Goal: Task Accomplishment & Management: Use online tool/utility

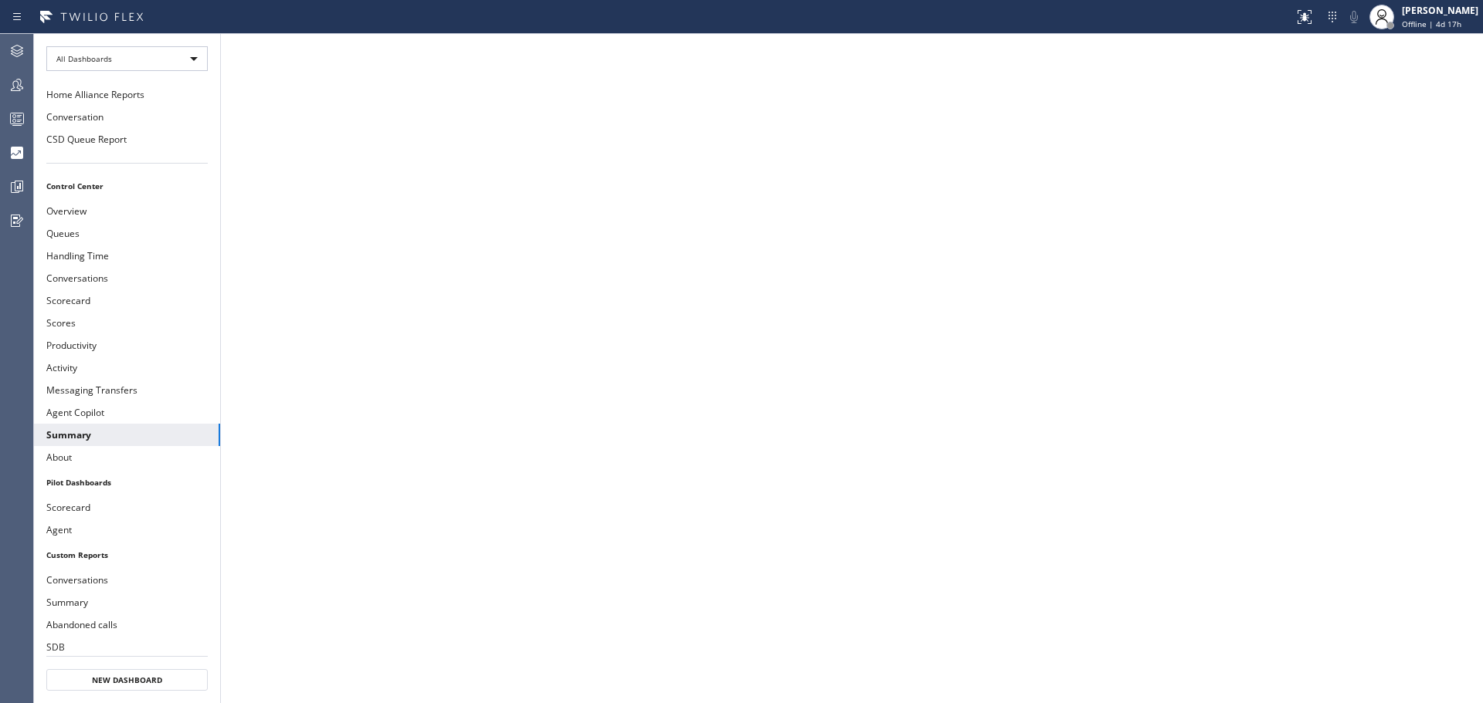
click at [1415, 22] on span "Offline | 4d 17h" at bounding box center [1430, 24] width 59 height 11
drag, startPoint x: 10, startPoint y: 46, endPoint x: 1307, endPoint y: 151, distance: 1300.7
click at [12, 46] on icon at bounding box center [17, 51] width 19 height 19
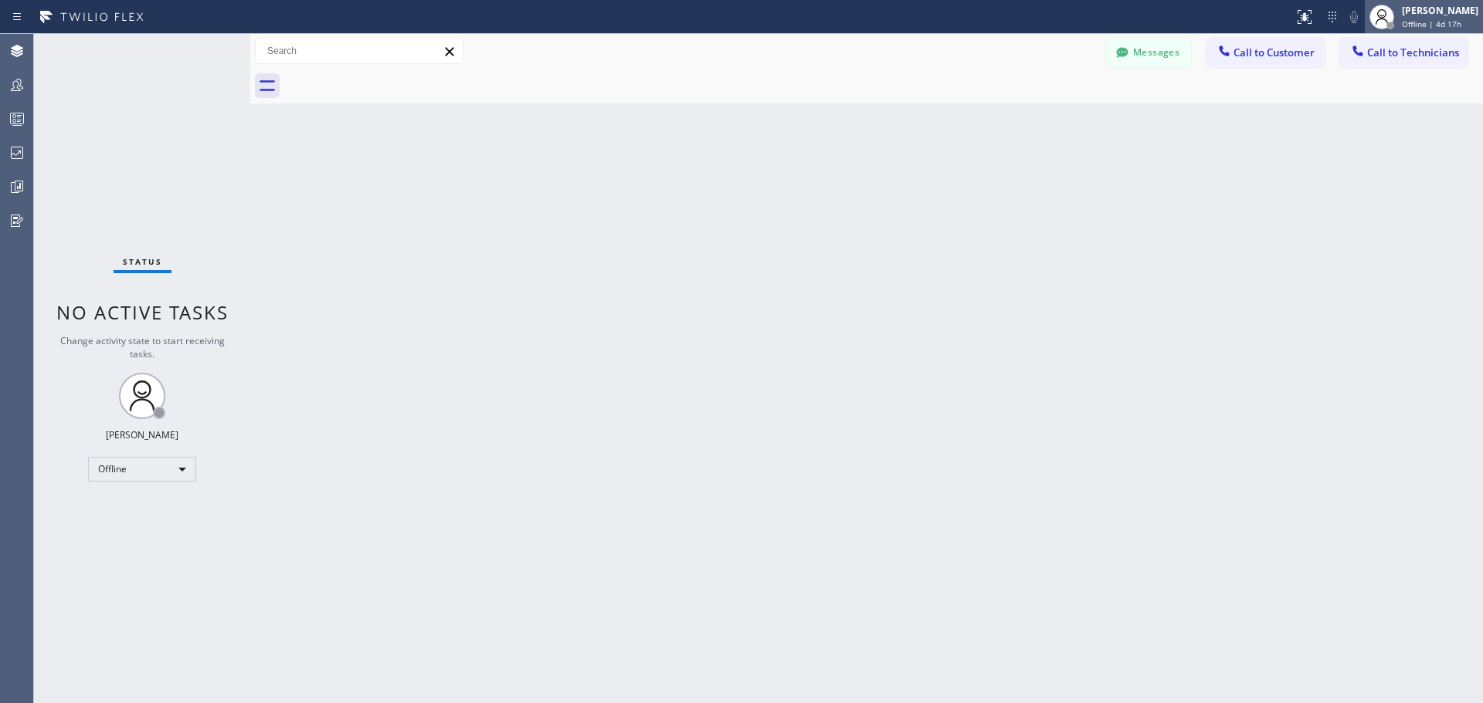
click at [1403, 16] on div "[PERSON_NAME]" at bounding box center [1439, 10] width 76 height 13
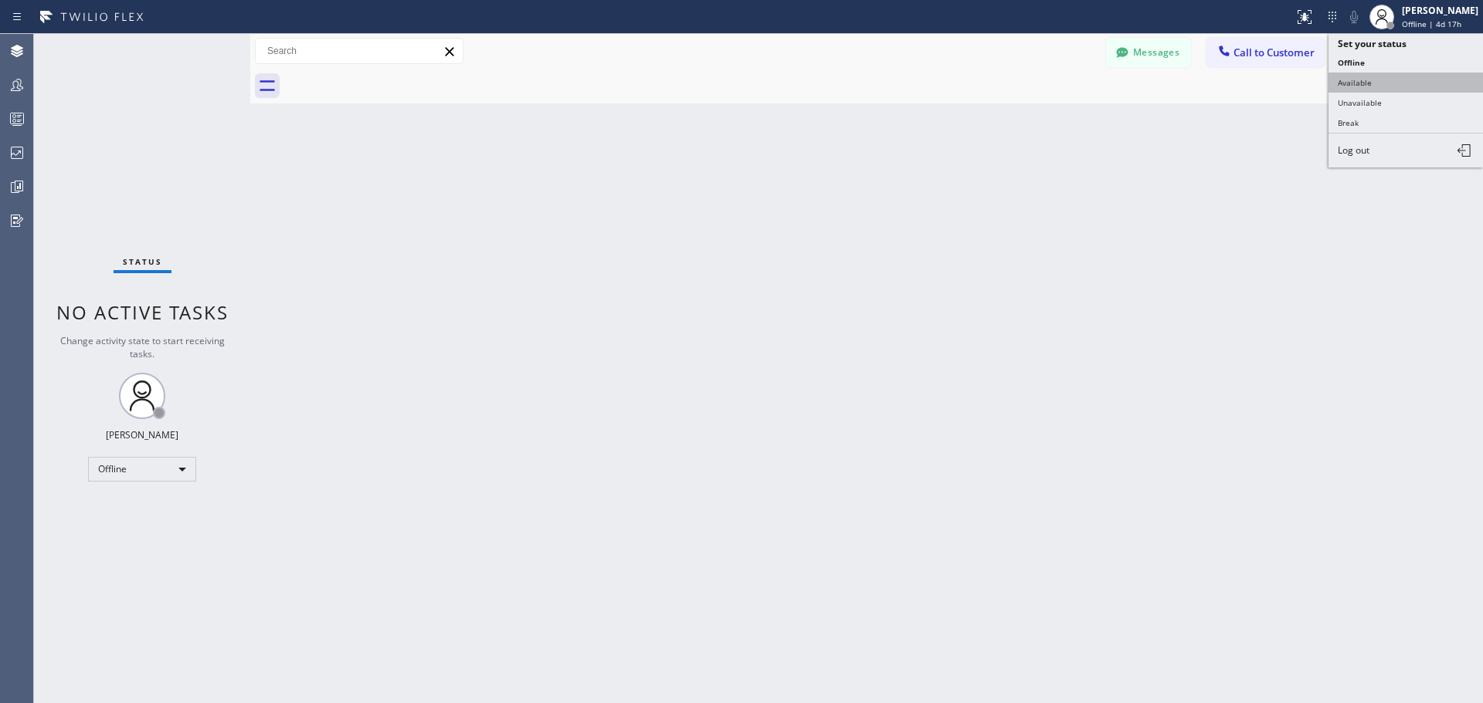
click at [1398, 86] on button "Available" at bounding box center [1405, 83] width 154 height 20
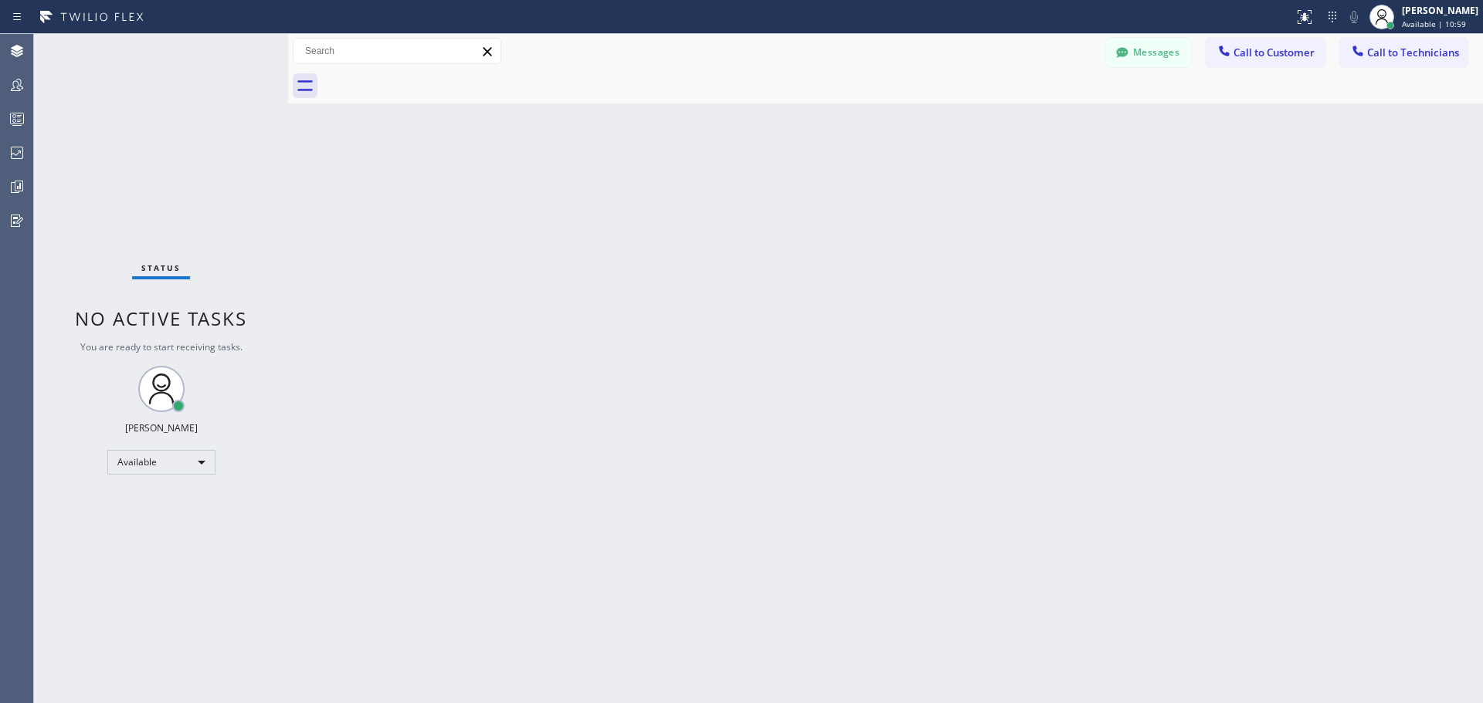
drag, startPoint x: 250, startPoint y: 54, endPoint x: 288, endPoint y: 53, distance: 37.9
click at [288, 53] on div at bounding box center [288, 368] width 0 height 669
click at [1277, 45] on button "Call to Customer" at bounding box center [1265, 52] width 118 height 29
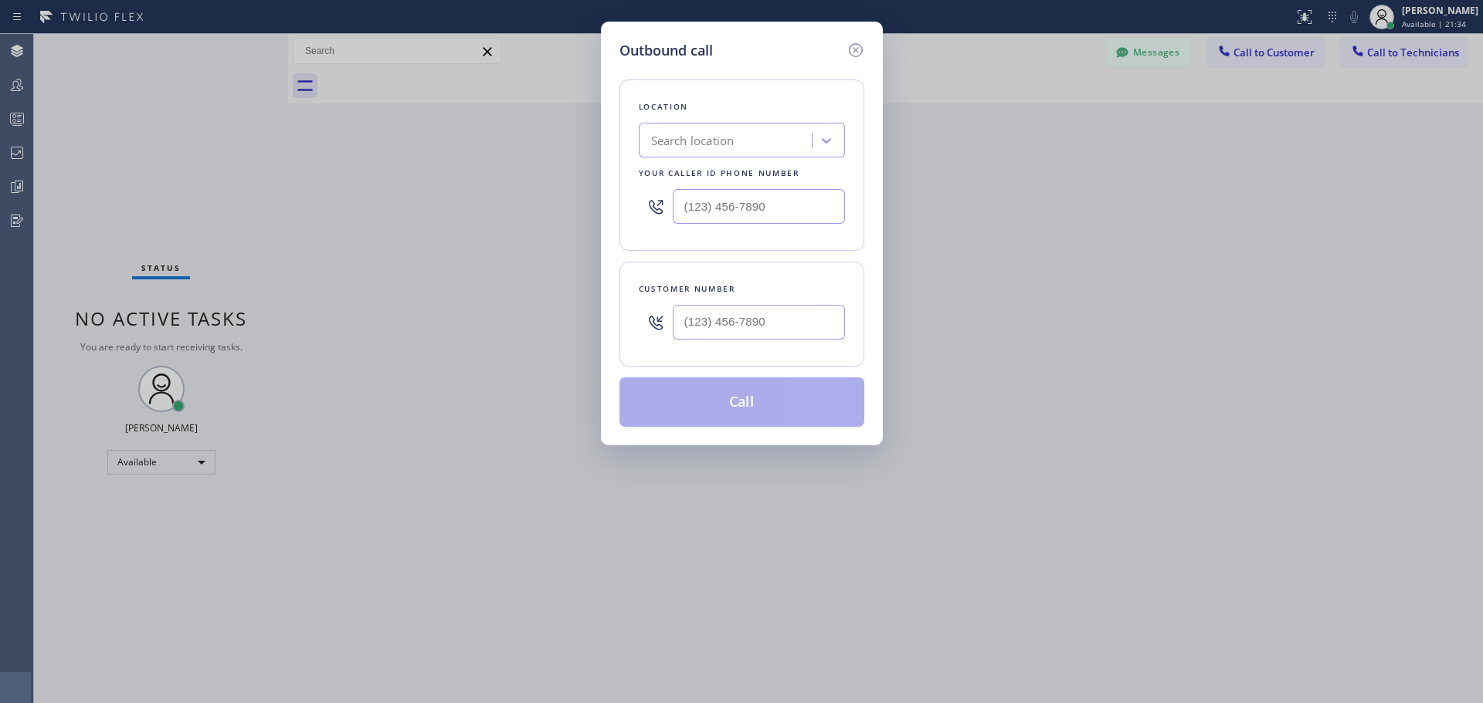
click at [739, 133] on div "Search location" at bounding box center [727, 140] width 168 height 27
type input "CSM"
click at [764, 171] on div "Home Alliance CSM" at bounding box center [742, 173] width 206 height 28
type input "[PHONE_NUMBER]"
click at [727, 313] on input "(___) ___-____" at bounding box center [759, 322] width 172 height 35
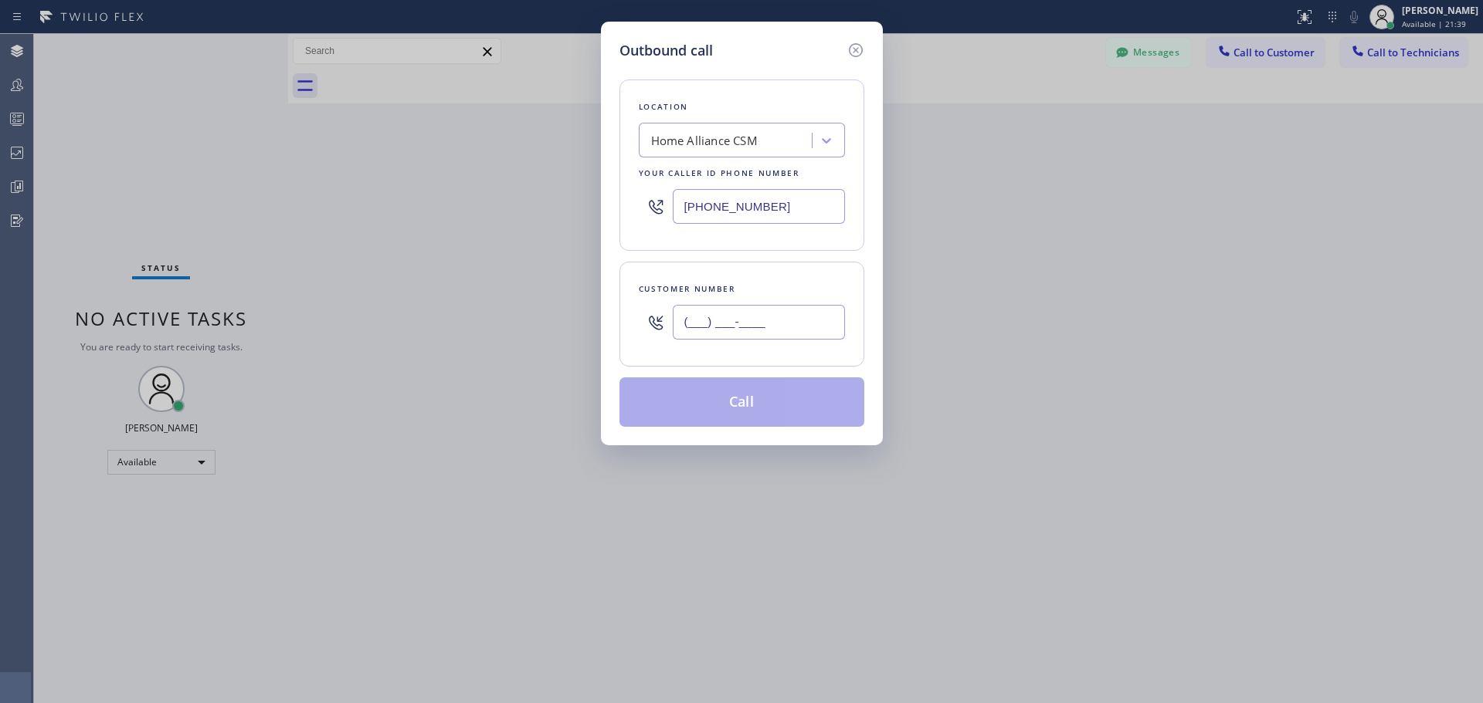
paste input "415) 613-8407"
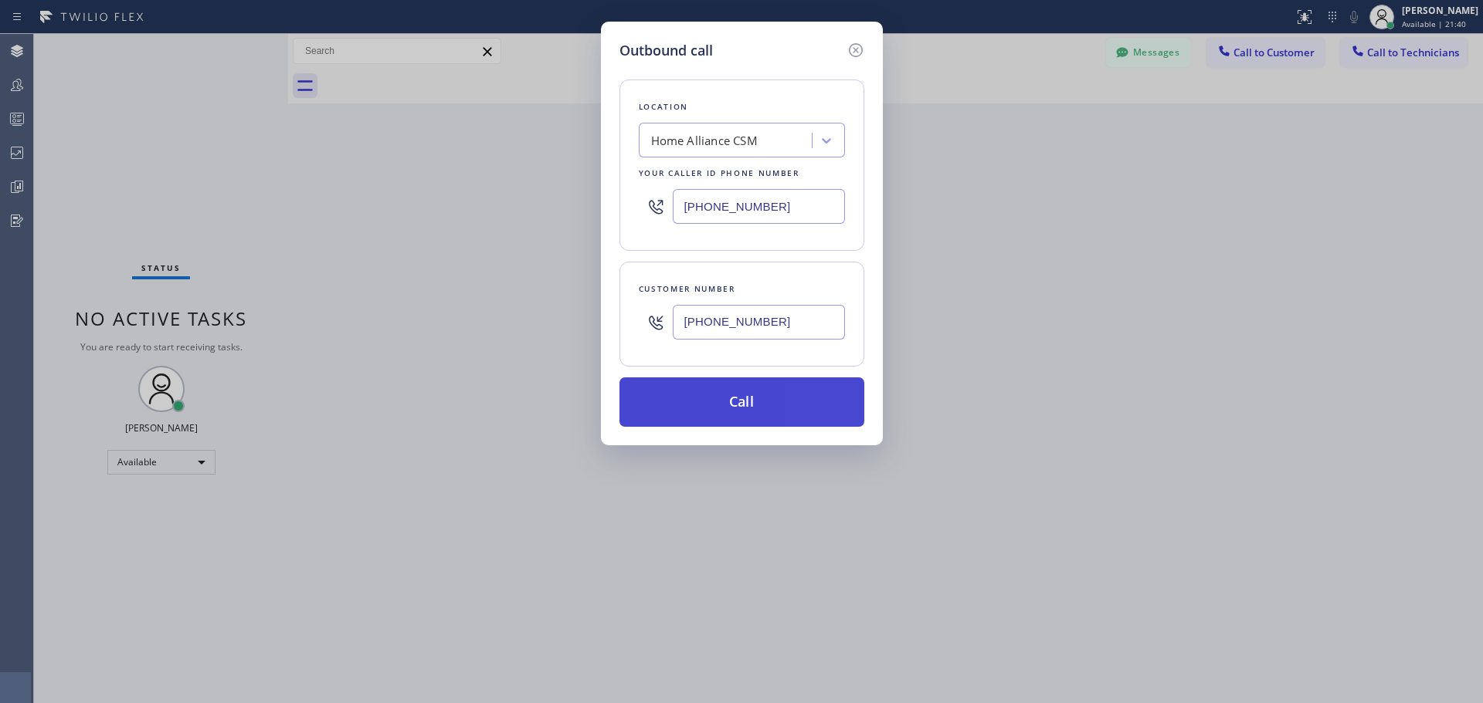
type input "[PHONE_NUMBER]"
drag, startPoint x: 747, startPoint y: 422, endPoint x: 757, endPoint y: 388, distance: 34.7
click at [751, 411] on button "Call" at bounding box center [741, 402] width 245 height 49
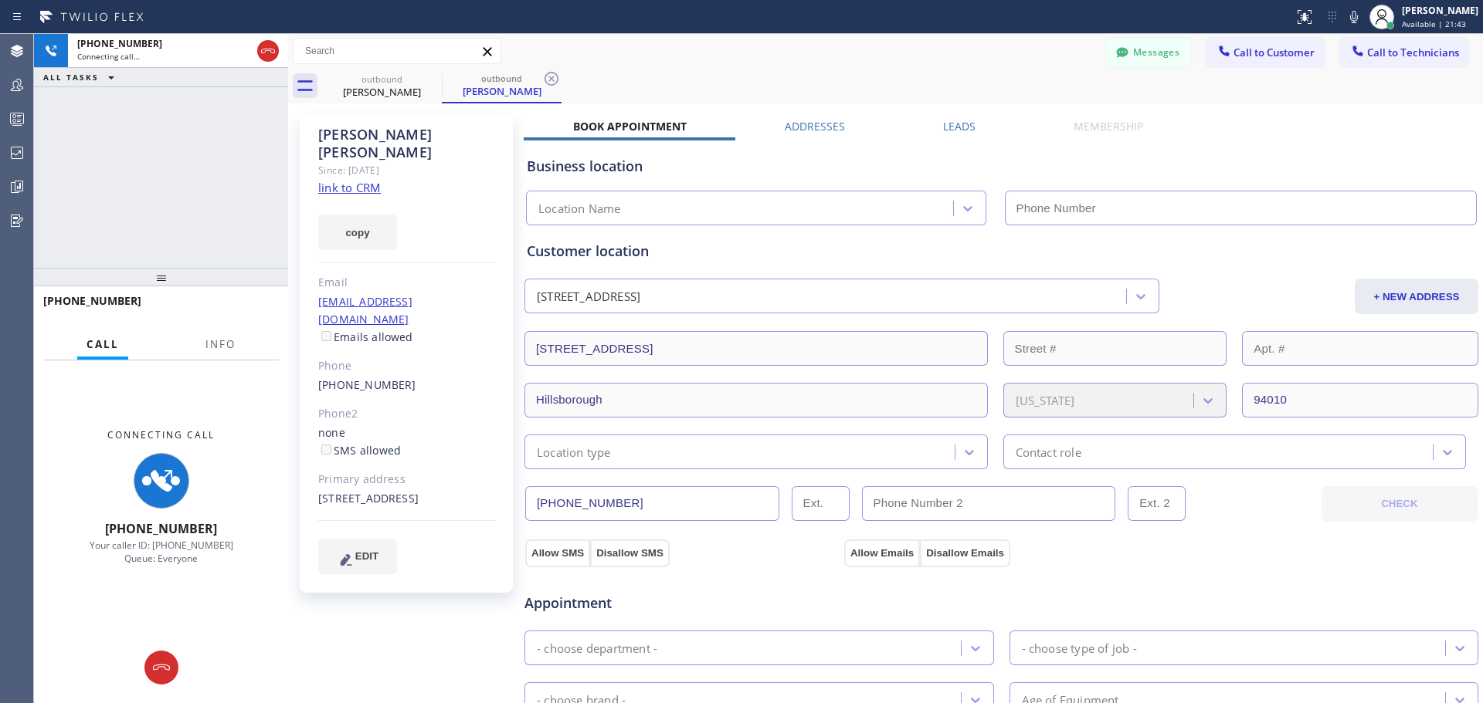
type input "[PHONE_NUMBER]"
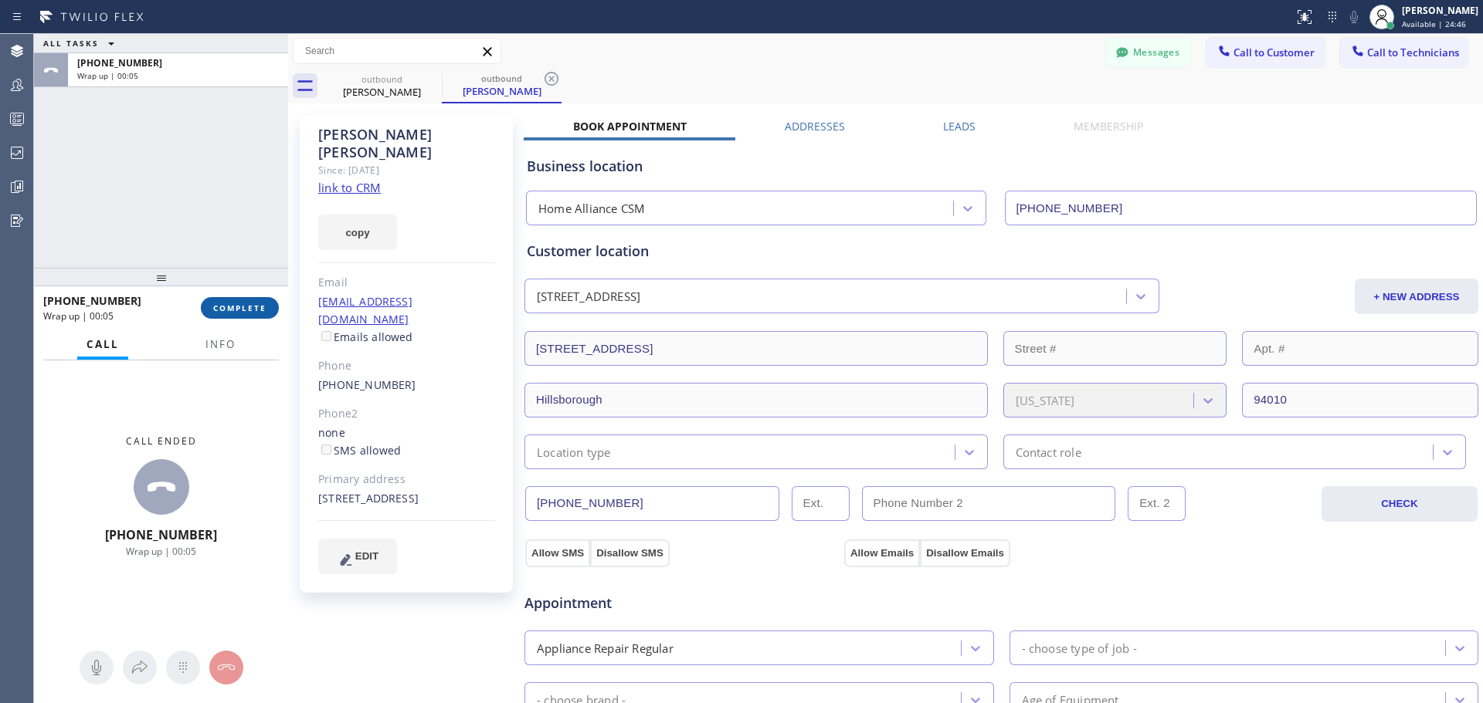
click at [244, 314] on button "COMPLETE" at bounding box center [240, 308] width 78 height 22
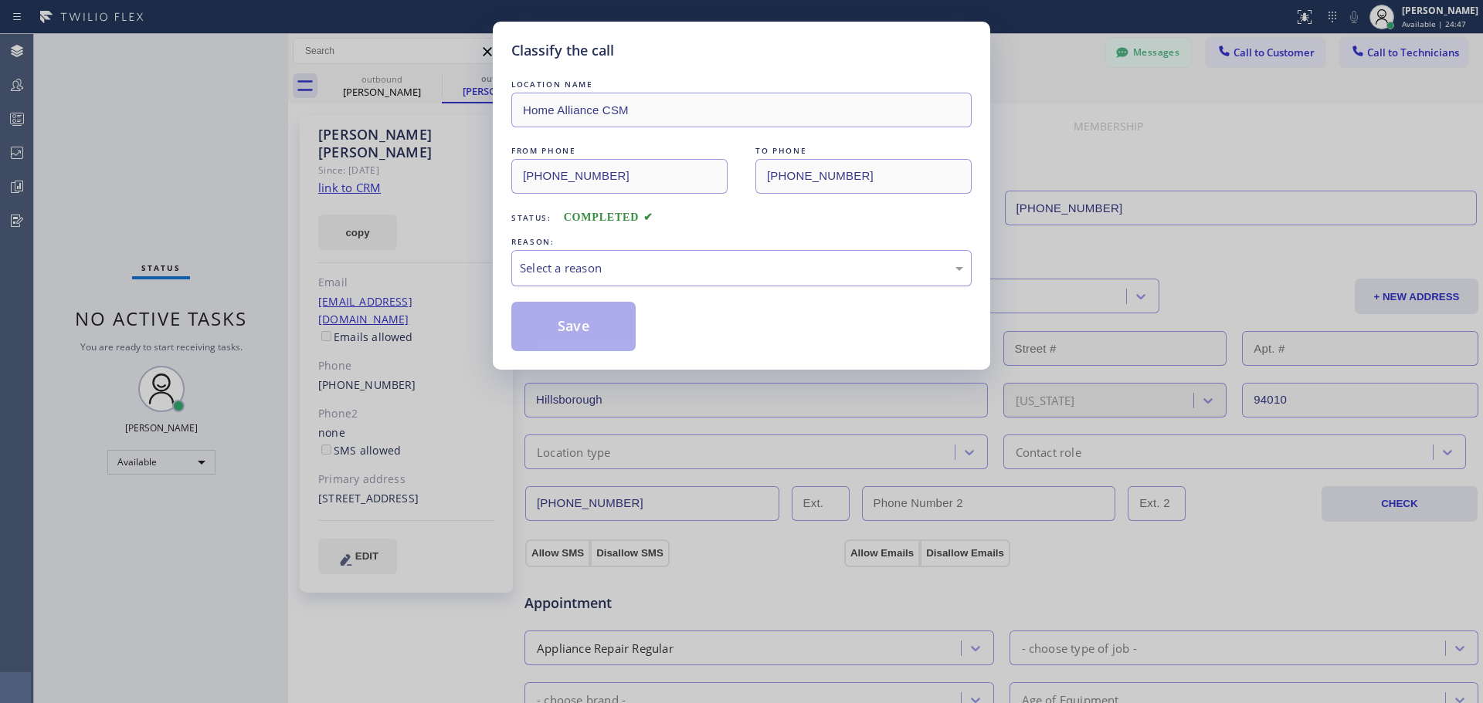
click at [689, 269] on div "Select a reason" at bounding box center [741, 268] width 443 height 18
click at [574, 326] on button "Save" at bounding box center [573, 326] width 124 height 49
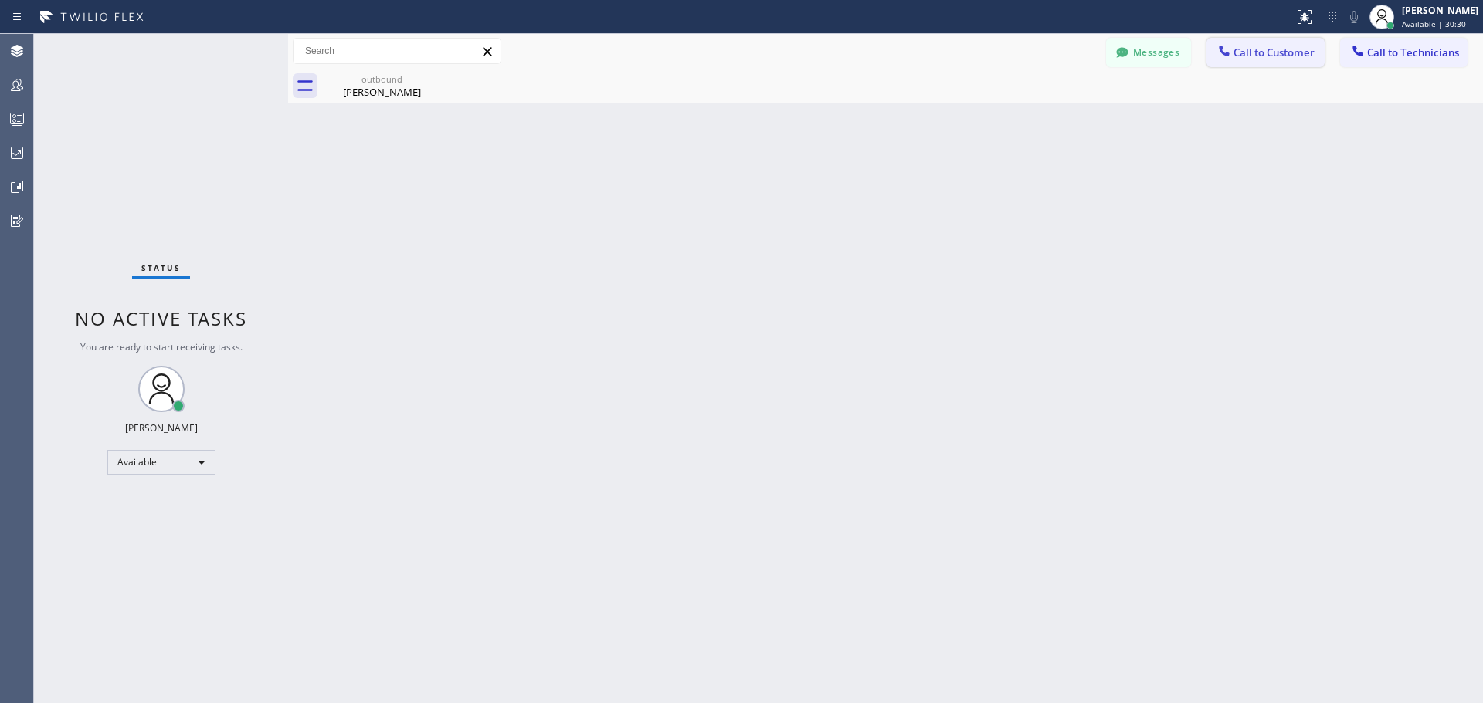
click at [1279, 49] on span "Call to Customer" at bounding box center [1273, 53] width 81 height 14
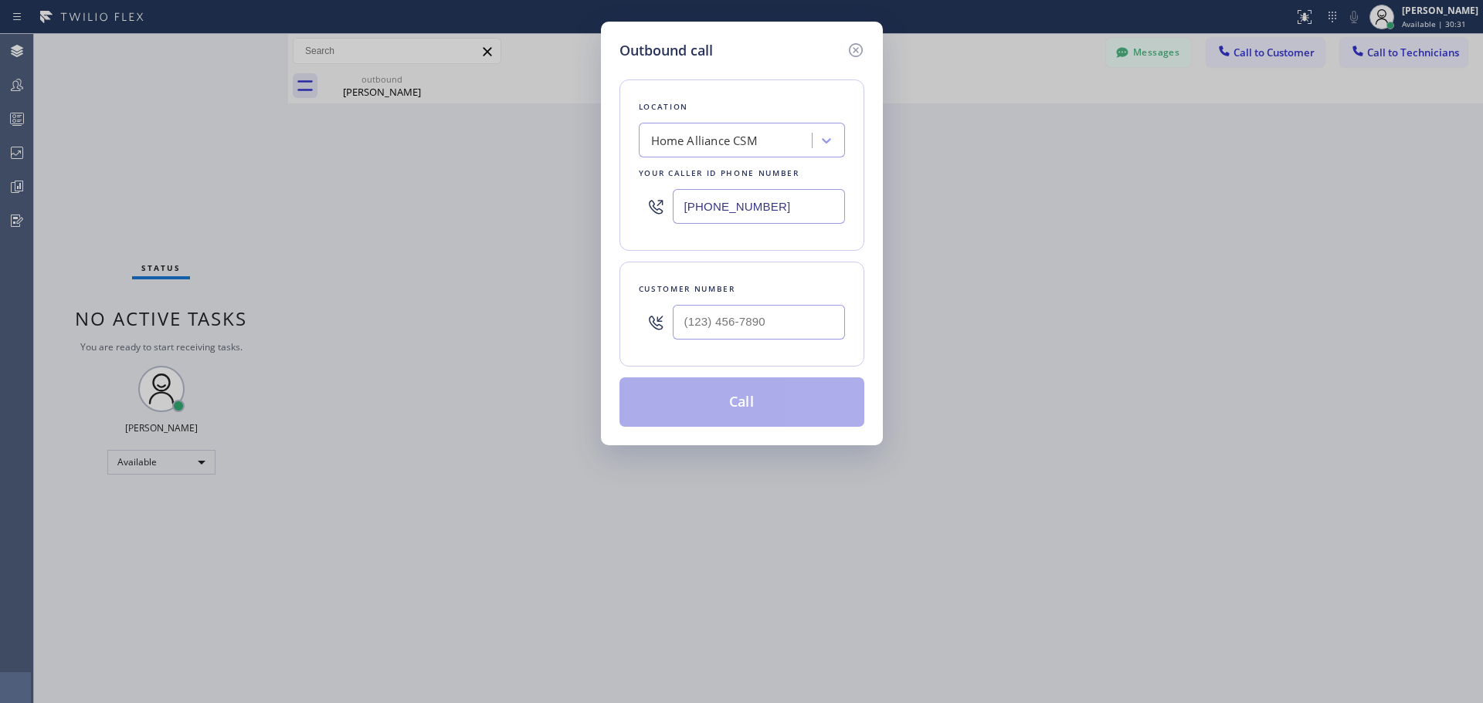
click at [731, 322] on input "text" at bounding box center [759, 322] width 172 height 35
paste input "347) 869-5318"
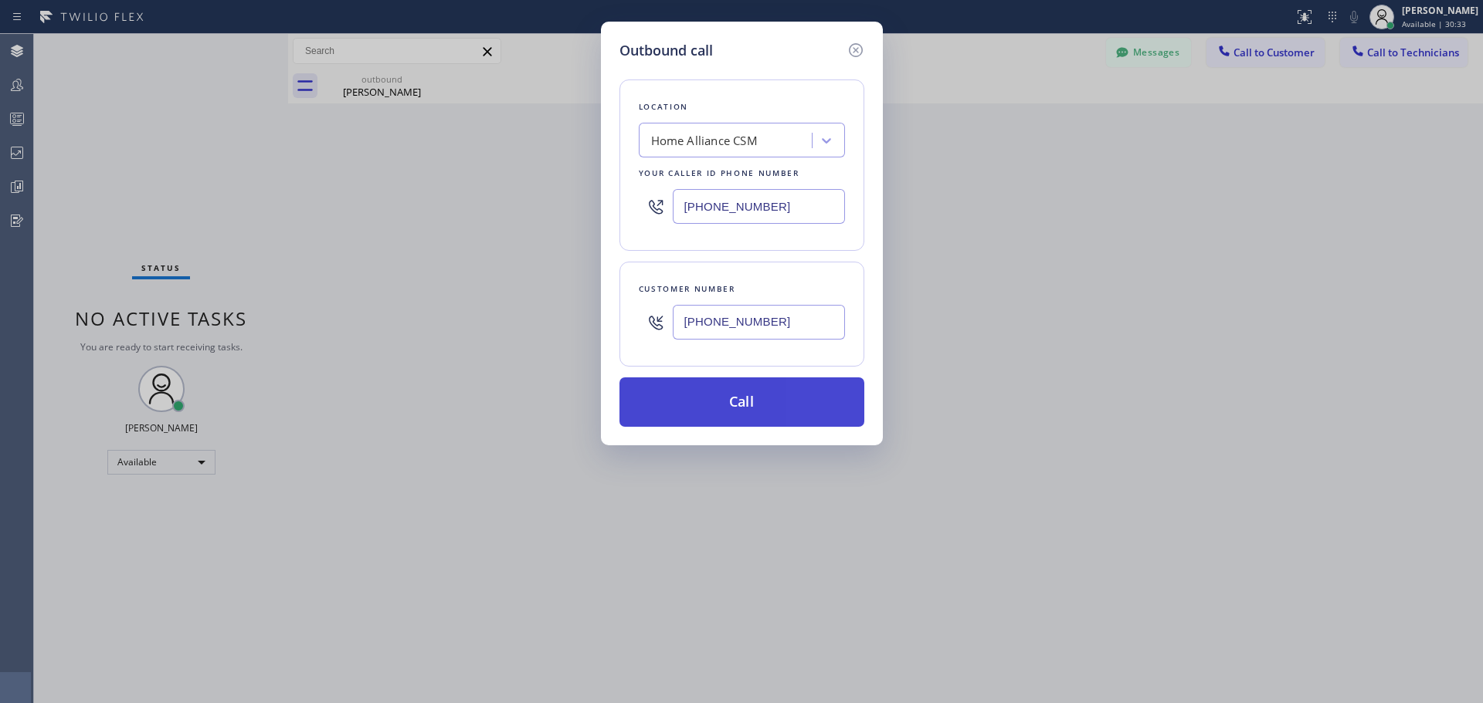
type input "[PHONE_NUMBER]"
click at [744, 406] on button "Call" at bounding box center [741, 402] width 245 height 49
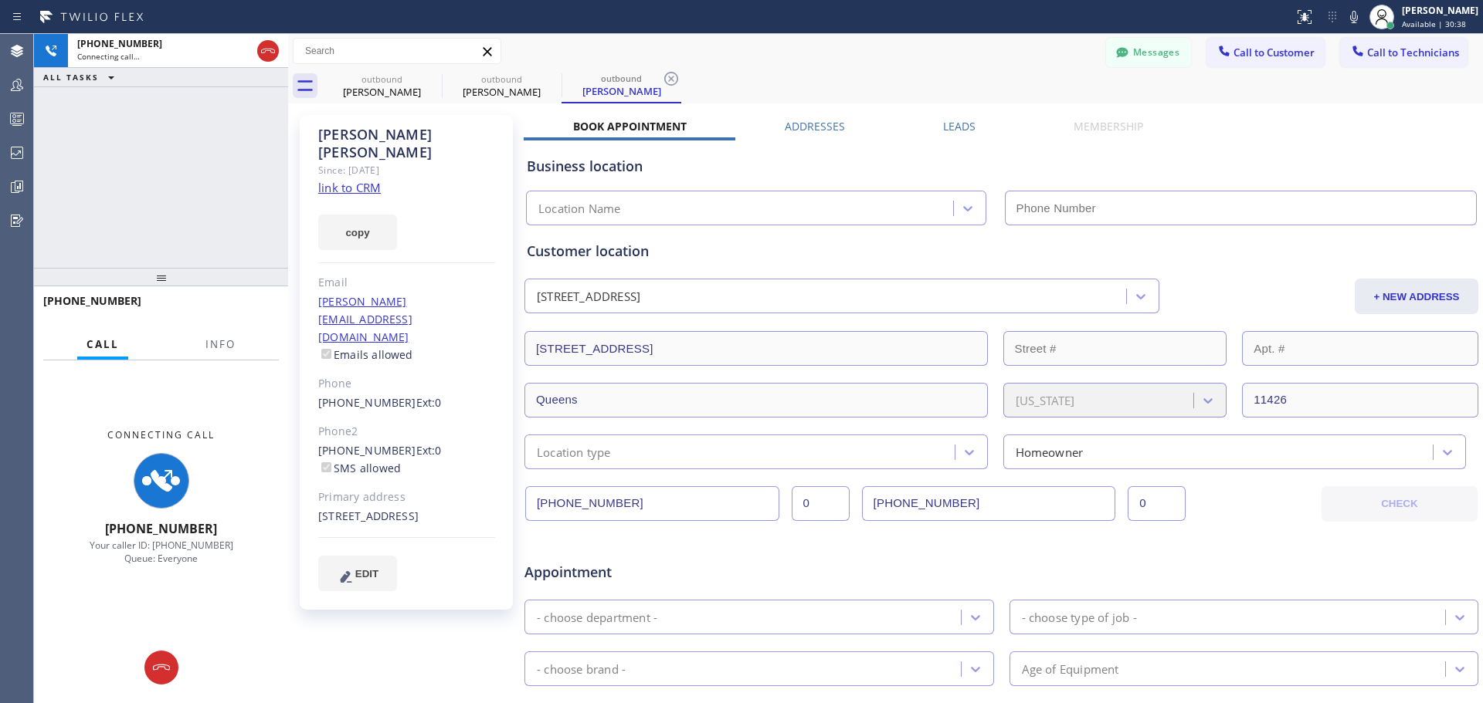
type input "[PHONE_NUMBER]"
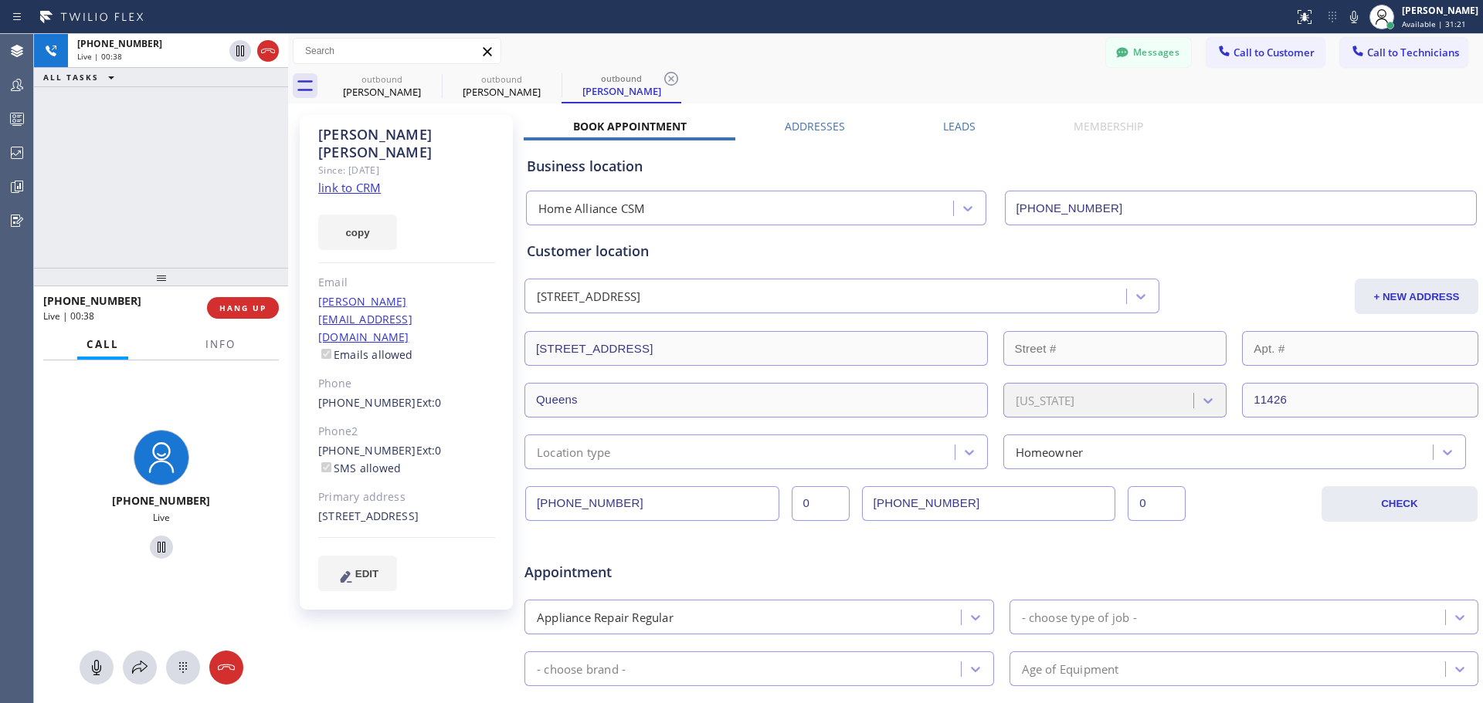
drag, startPoint x: 264, startPoint y: 304, endPoint x: 286, endPoint y: 310, distance: 22.3
click at [263, 304] on span "HANG UP" at bounding box center [242, 308] width 47 height 11
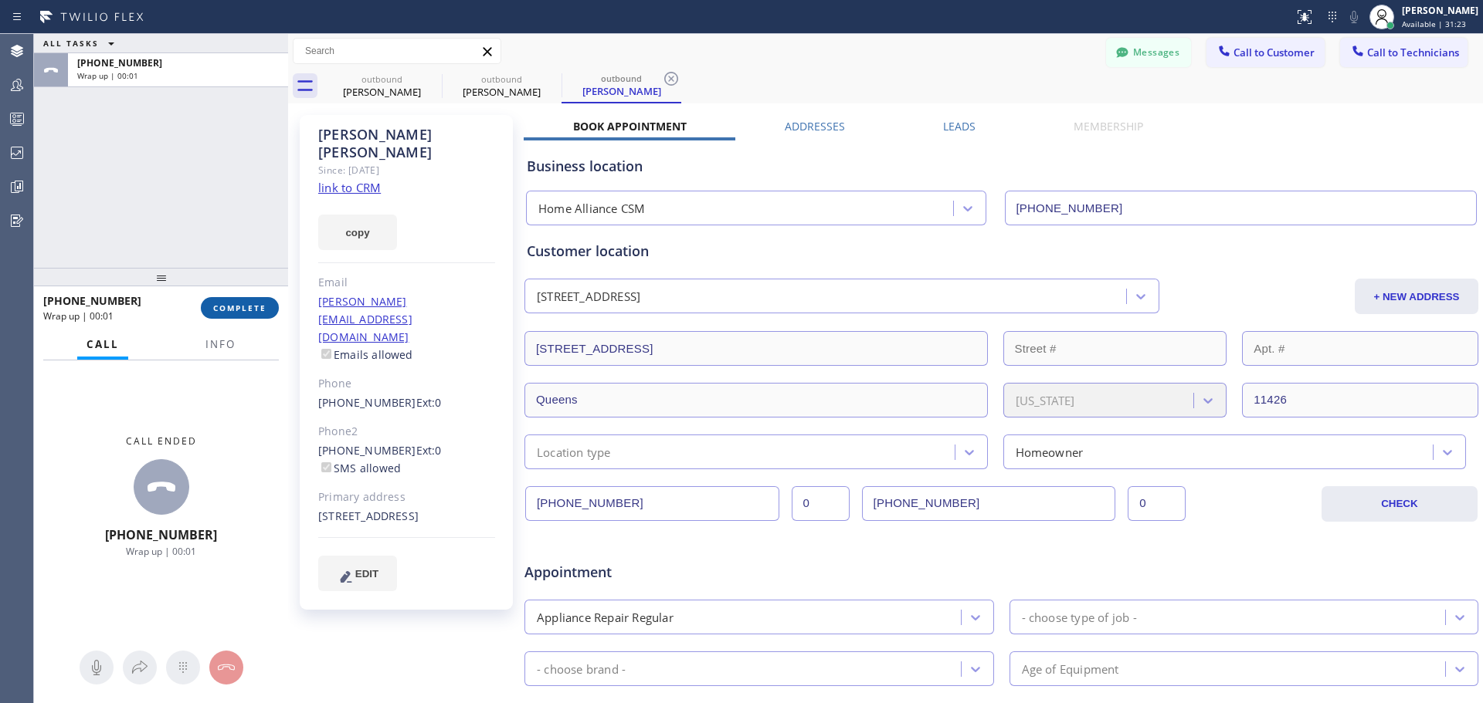
click at [241, 303] on span "COMPLETE" at bounding box center [239, 308] width 53 height 11
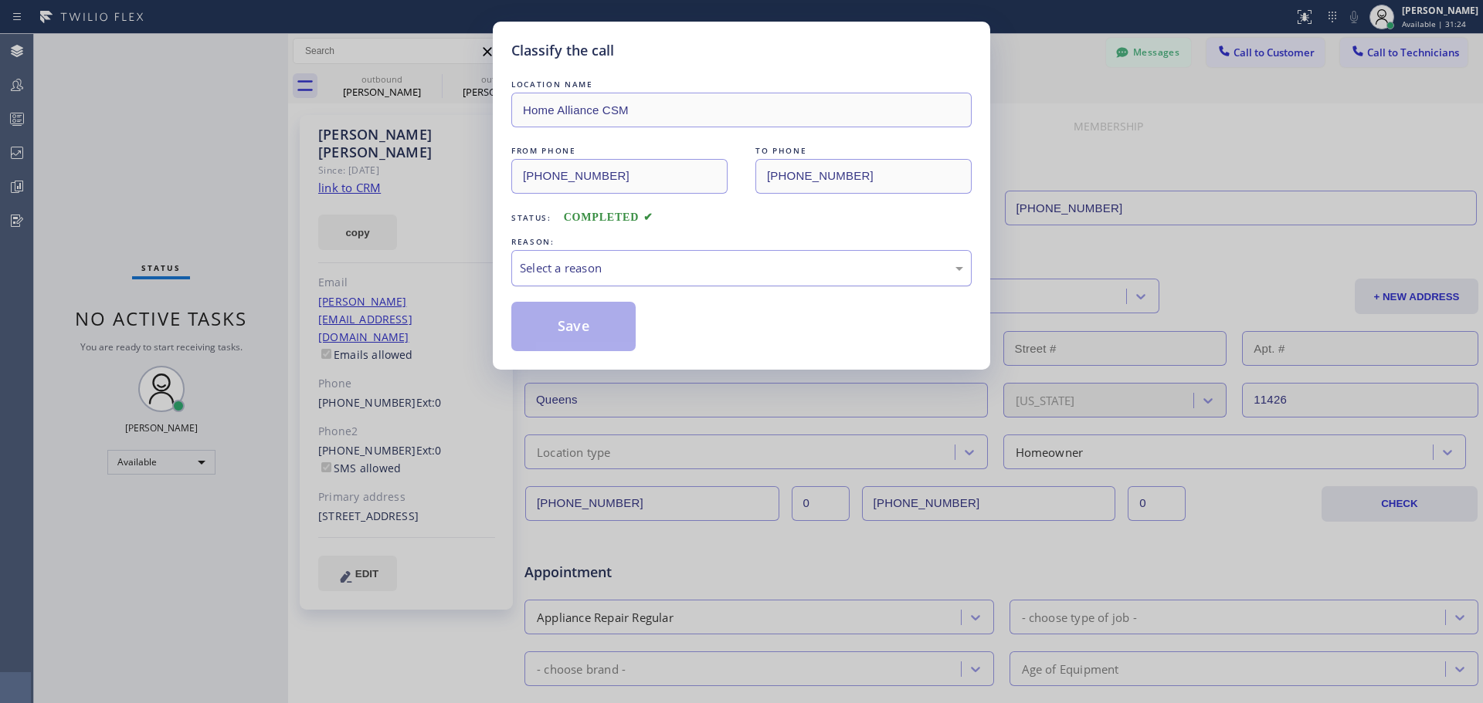
click at [695, 266] on div "Select a reason" at bounding box center [741, 268] width 443 height 18
click at [541, 334] on button "Save" at bounding box center [573, 326] width 124 height 49
